Goal: Task Accomplishment & Management: Manage account settings

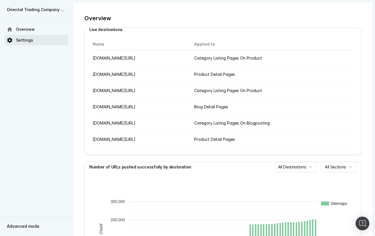
click at [29, 41] on span "Settings" at bounding box center [24, 40] width 17 height 6
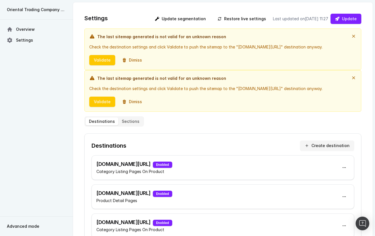
drag, startPoint x: 130, startPoint y: 36, endPoint x: 260, endPoint y: 49, distance: 130.7
click at [260, 49] on div "The last sitemap generated is not valid for an unknown reason Check the destina…" at bounding box center [217, 49] width 257 height 32
click at [260, 49] on div "Check the destination settings and click Validate to push the sitemap to the " …" at bounding box center [217, 47] width 257 height 7
drag, startPoint x: 154, startPoint y: 44, endPoint x: 269, endPoint y: 45, distance: 115.0
click at [268, 45] on div "Check the destination settings and click Validate to push the sitemap to the " …" at bounding box center [217, 47] width 257 height 7
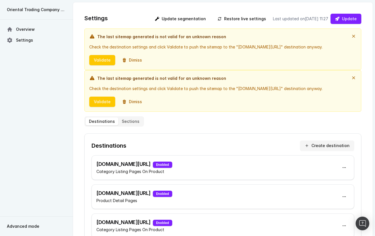
click at [271, 45] on div "Check the destination settings and click Validate to push the sitemap to the " …" at bounding box center [217, 47] width 257 height 7
drag, startPoint x: 319, startPoint y: 50, endPoint x: 240, endPoint y: 49, distance: 79.0
click at [243, 49] on div "Check the destination settings and click Validate to push the sitemap to the " …" at bounding box center [217, 47] width 257 height 7
click at [239, 49] on div "Check the destination settings and click Validate to push the sitemap to the " …" at bounding box center [217, 47] width 257 height 7
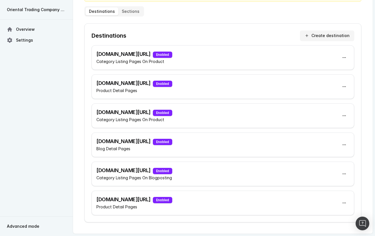
scroll to position [114, 0]
click at [171, 84] on h3 "[DOMAIN_NAME][URL] Enabled" at bounding box center [134, 83] width 76 height 8
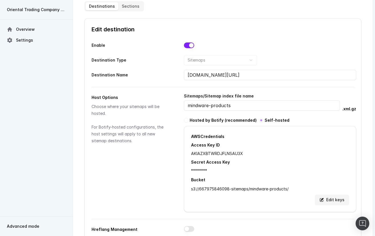
scroll to position [113, 0]
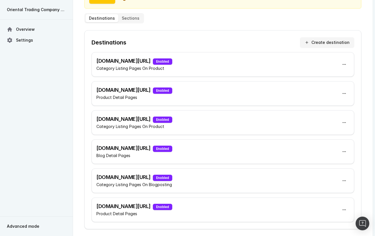
scroll to position [117, 0]
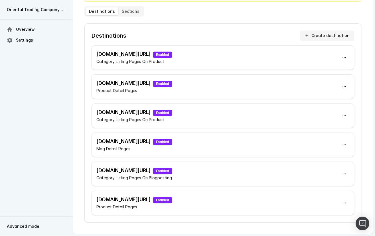
click at [169, 139] on h3 "[DOMAIN_NAME][URL] Enabled" at bounding box center [134, 142] width 76 height 8
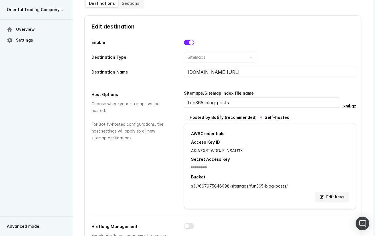
scroll to position [116, 0]
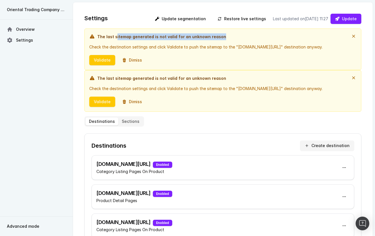
drag, startPoint x: 116, startPoint y: 35, endPoint x: 230, endPoint y: 40, distance: 114.0
click at [230, 40] on div "The last sitemap generated is not valid for an unknown reason" at bounding box center [217, 36] width 257 height 7
click at [231, 40] on div "The last sitemap generated is not valid for an unknown reason" at bounding box center [217, 36] width 257 height 7
drag, startPoint x: 119, startPoint y: 49, endPoint x: 316, endPoint y: 48, distance: 196.9
click at [316, 48] on div "Check the destination settings and click Validate to push the sitemap to the " …" at bounding box center [217, 47] width 257 height 7
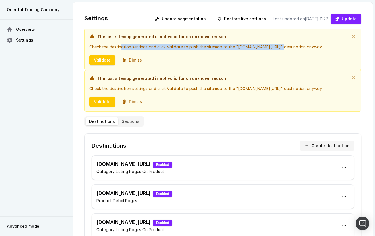
click at [316, 48] on div "Check the destination settings and click Validate to push the sitemap to the " …" at bounding box center [217, 47] width 257 height 7
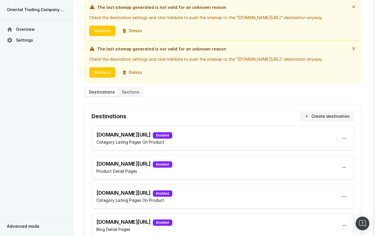
scroll to position [57, 0]
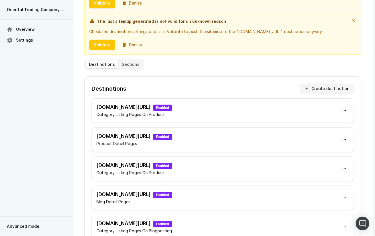
click at [167, 169] on h3 "[DOMAIN_NAME][URL] Enabled" at bounding box center [134, 165] width 76 height 8
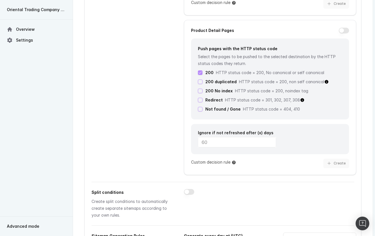
scroll to position [1447, 0]
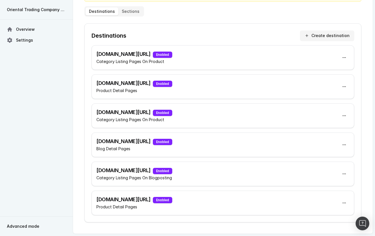
scroll to position [57, 0]
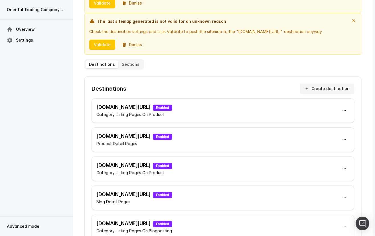
click at [165, 140] on h3 "[DOMAIN_NAME][URL] Enabled" at bounding box center [134, 136] width 76 height 8
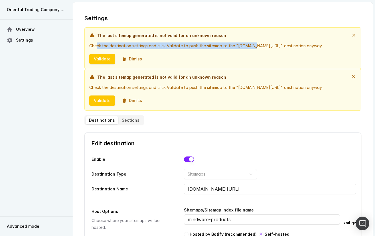
drag, startPoint x: 96, startPoint y: 45, endPoint x: 241, endPoint y: 45, distance: 144.9
click at [241, 45] on div "Check the destination settings and click Validate to push the sitemap to the " …" at bounding box center [217, 46] width 257 height 7
